Goal: Communication & Community: Participate in discussion

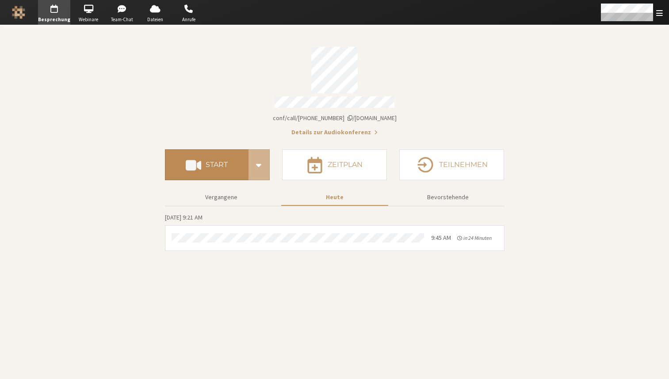
click at [221, 161] on h4 "Start" at bounding box center [217, 164] width 22 height 7
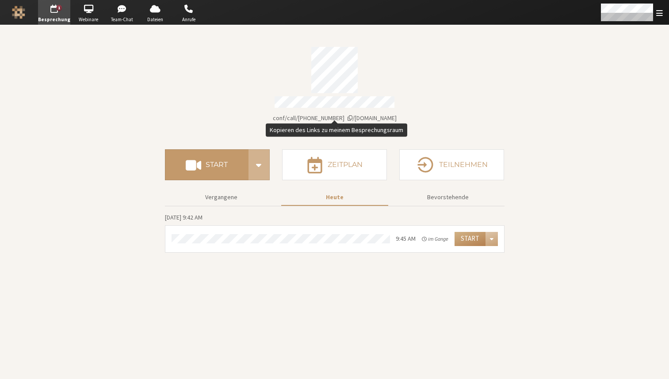
click at [352, 115] on span "Kontodaten" at bounding box center [349, 118] width 5 height 6
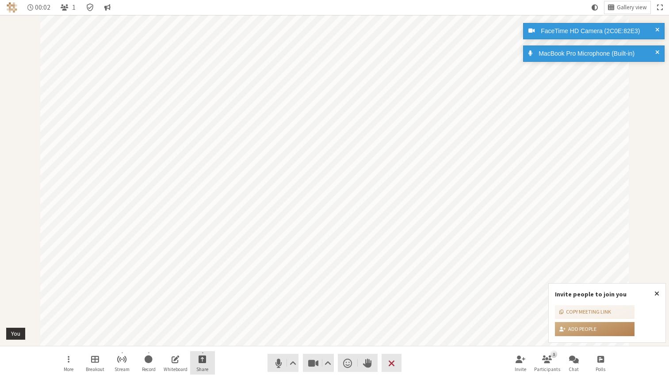
click at [207, 358] on button "Share" at bounding box center [202, 363] width 25 height 24
click at [218, 341] on span "Share my screen" at bounding box center [209, 339] width 64 height 7
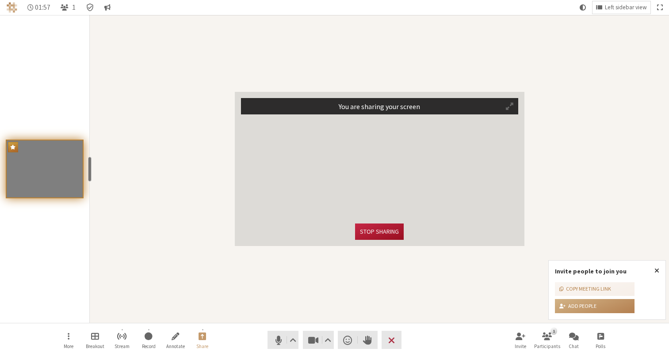
click at [381, 229] on button "Stop sharing" at bounding box center [379, 232] width 49 height 16
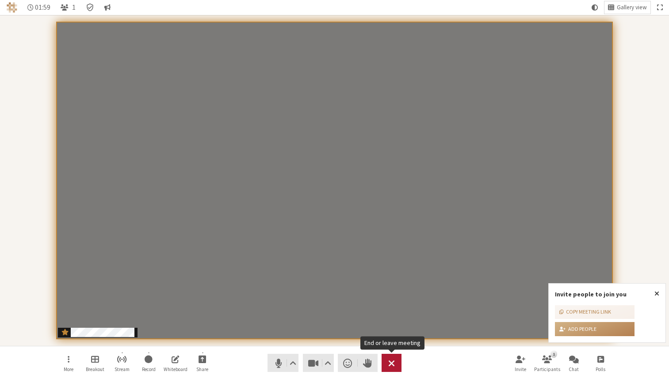
click at [394, 362] on span "End or leave meeting" at bounding box center [391, 363] width 7 height 12
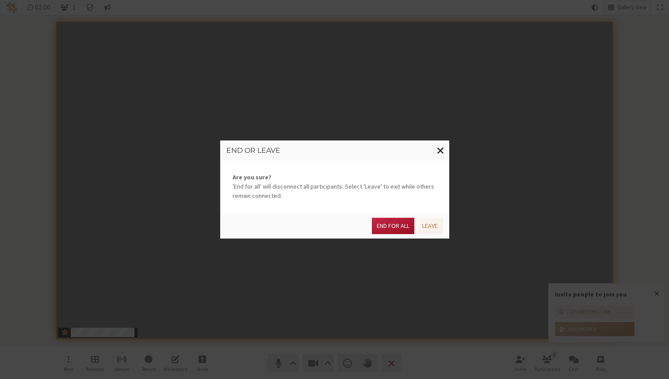
click at [389, 226] on button "End for all" at bounding box center [393, 226] width 42 height 16
